Goal: Find specific page/section: Find specific page/section

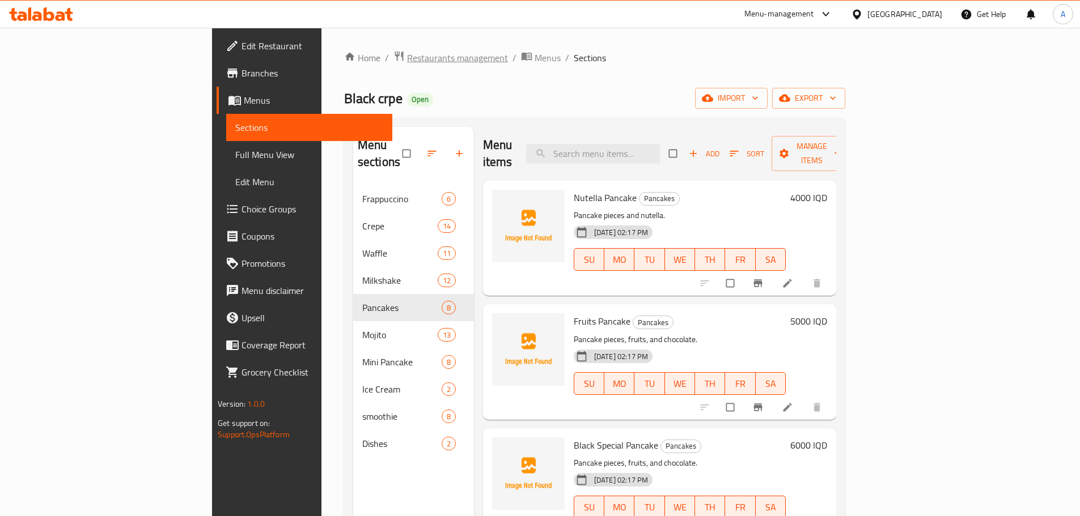
click at [407, 60] on span "Restaurants management" at bounding box center [457, 58] width 101 height 14
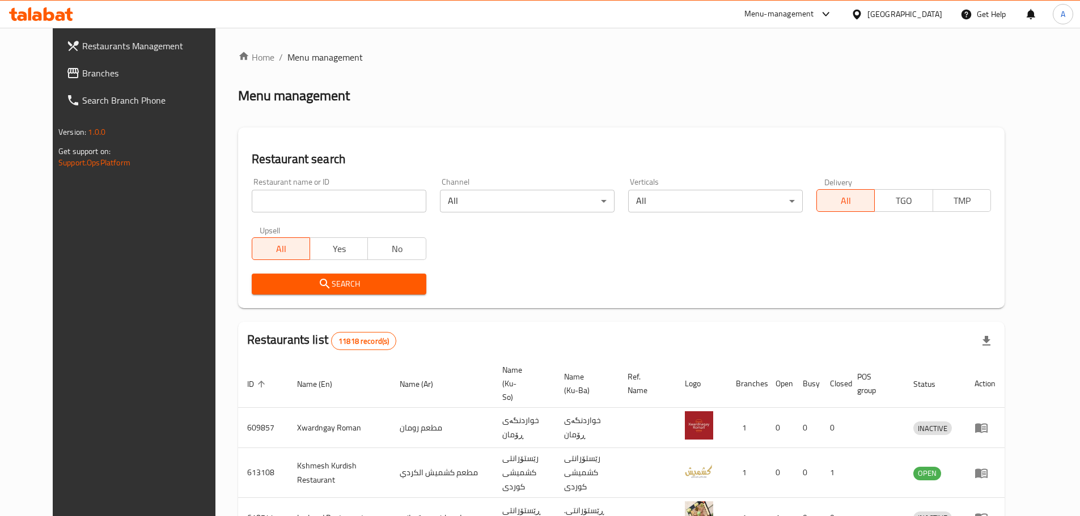
click at [298, 202] on input "search" at bounding box center [339, 201] width 175 height 23
type input "el amo"
click button "Search" at bounding box center [339, 284] width 175 height 21
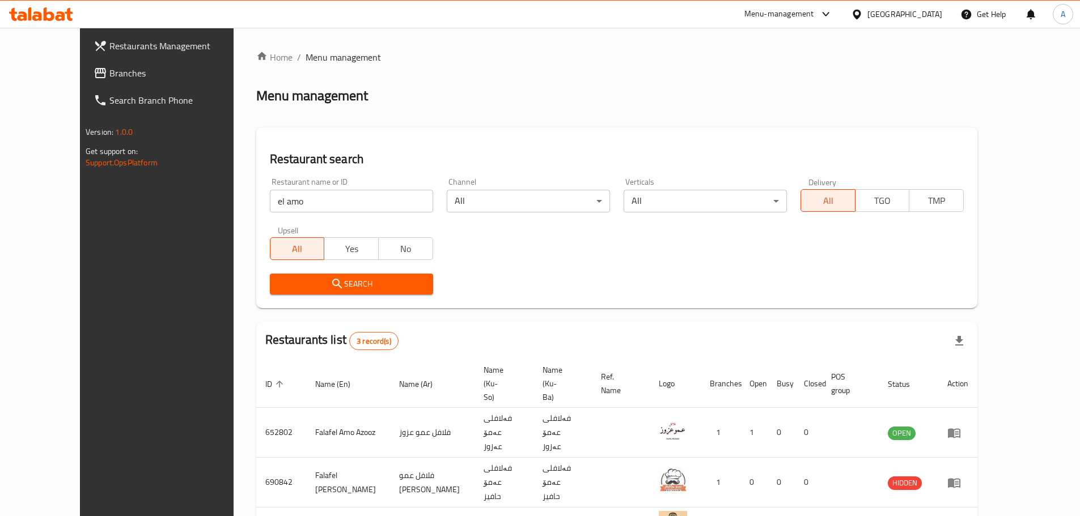
scroll to position [48, 0]
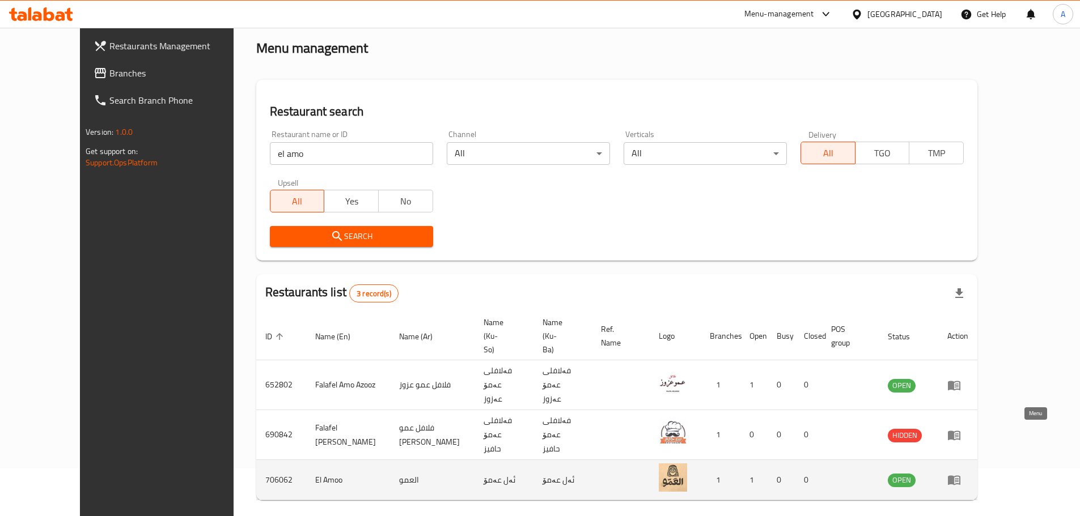
click at [960, 476] on icon "enhanced table" at bounding box center [954, 481] width 12 height 10
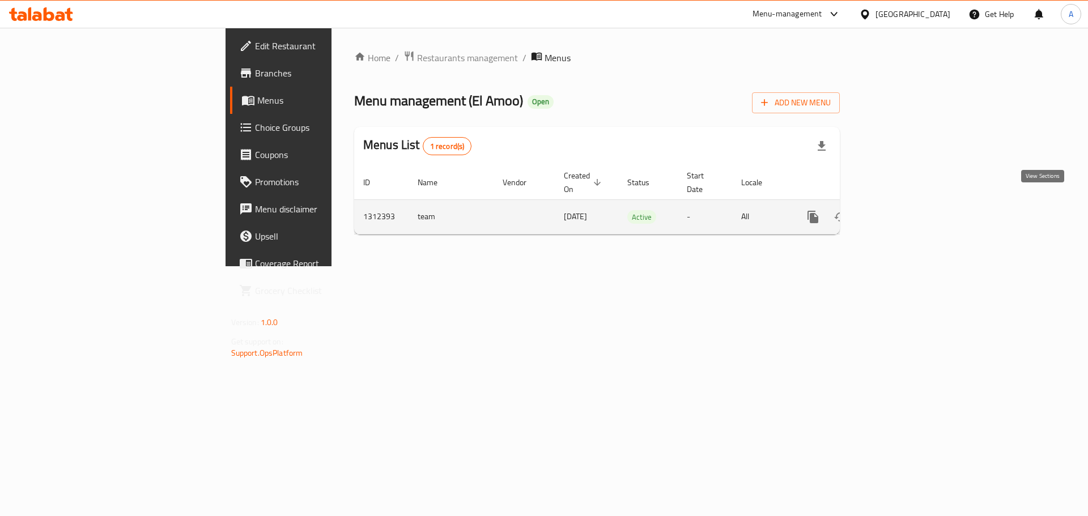
click at [909, 203] on link "enhanced table" at bounding box center [894, 216] width 27 height 27
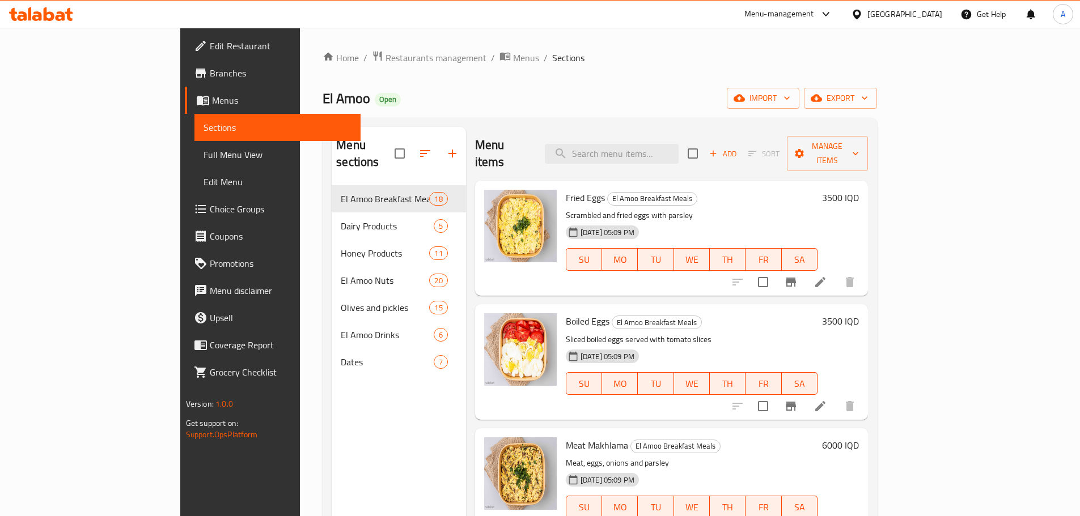
click at [210, 71] on span "Branches" at bounding box center [281, 73] width 142 height 14
